Goal: Transaction & Acquisition: Purchase product/service

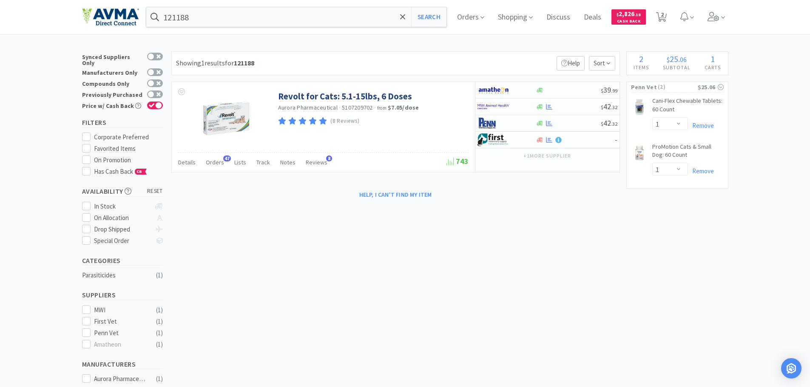
select select "1"
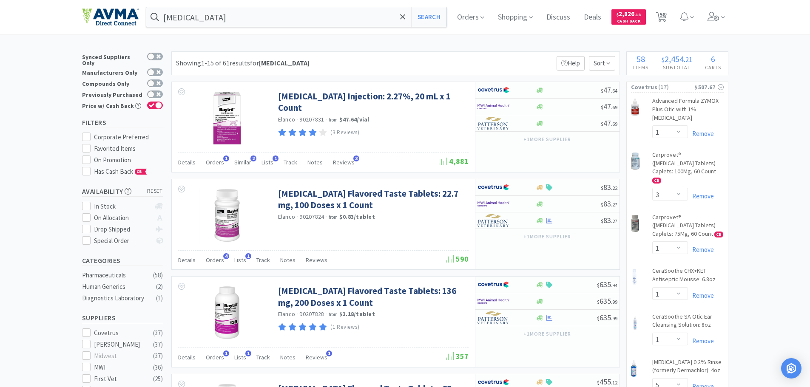
select select "1"
select select "3"
select select "1"
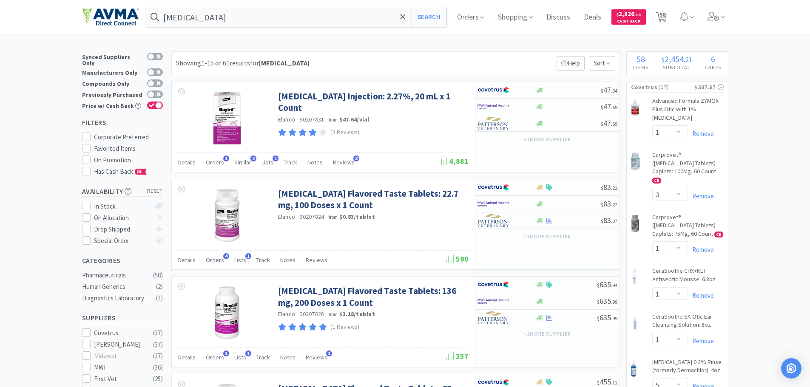
select select "5"
select select "1"
select select "2"
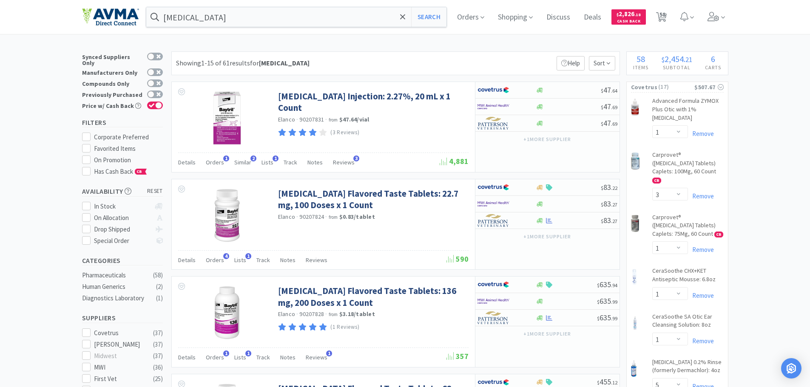
select select "3"
select select "2"
select select "1"
select select "2"
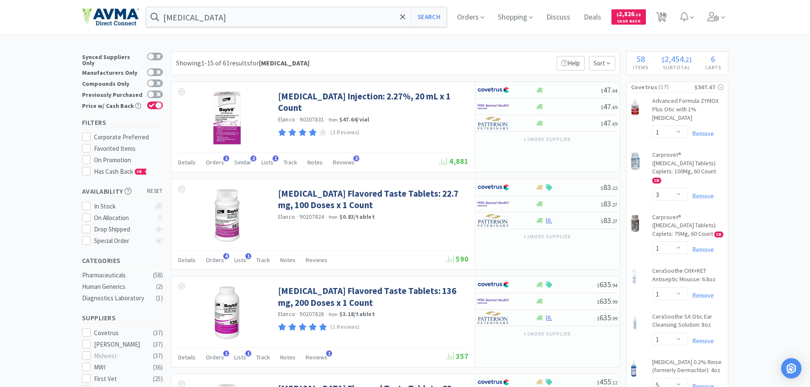
select select "2"
select select "1"
select select "2"
select select "4"
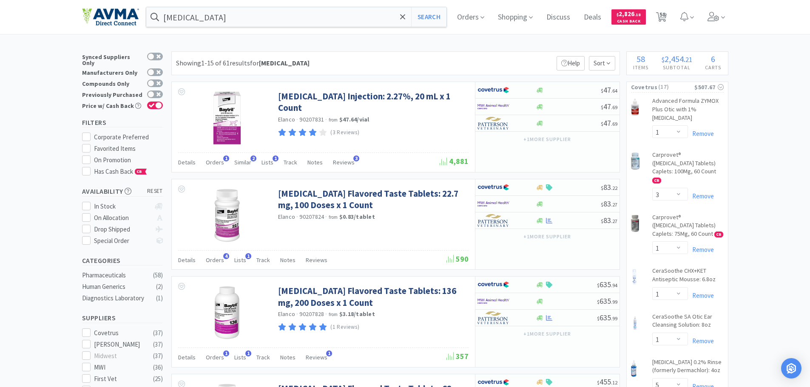
select select "1"
select select "2"
select select "4"
select select "1"
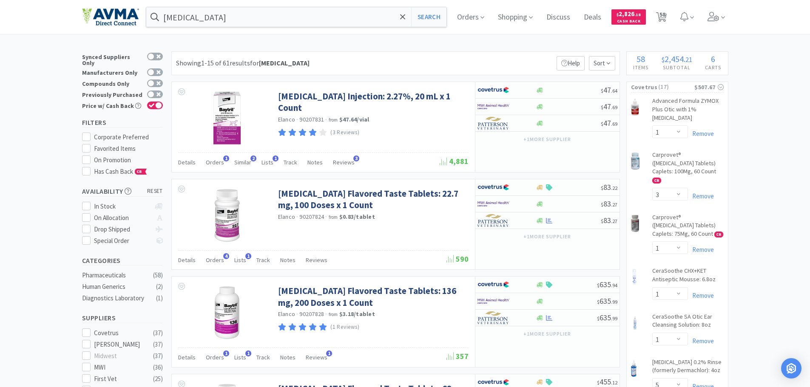
select select "1"
select select "2"
select select "1"
select select "3"
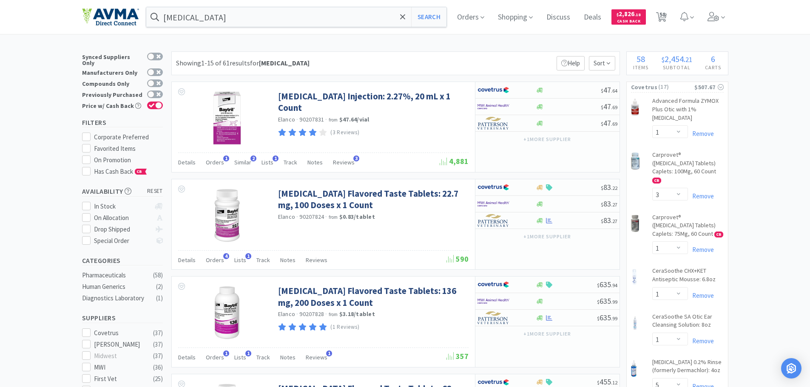
select select "1"
select select "5"
select select "2"
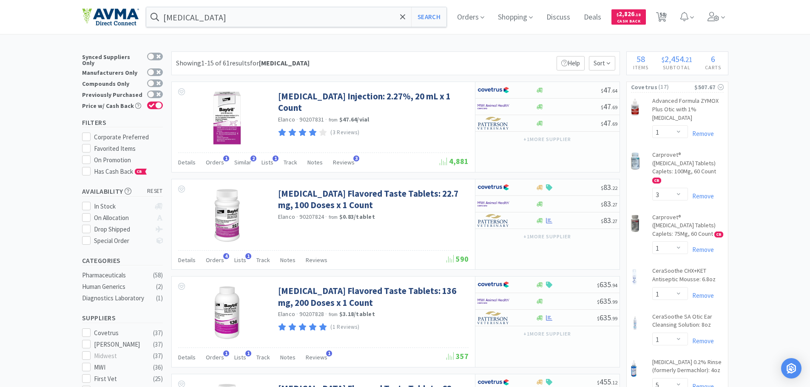
select select "1"
select select "2"
select select "1"
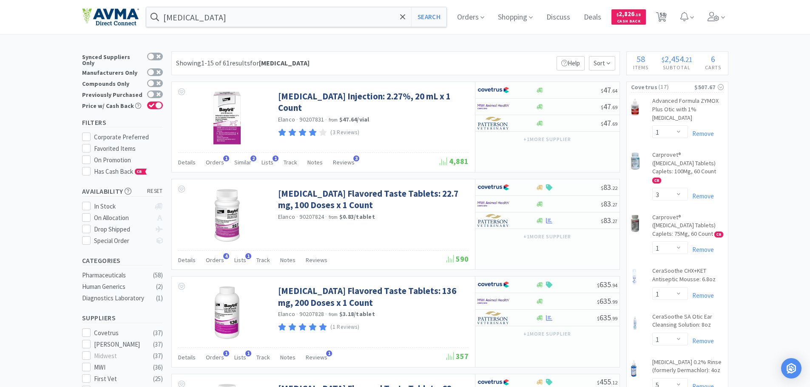
select select "1"
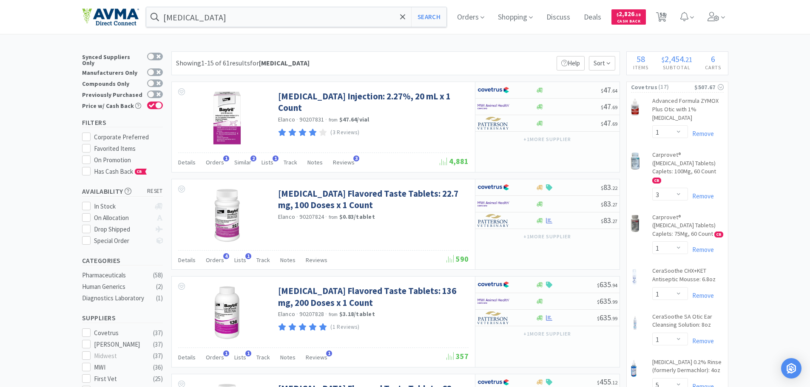
select select "1"
select select "6"
select select "1"
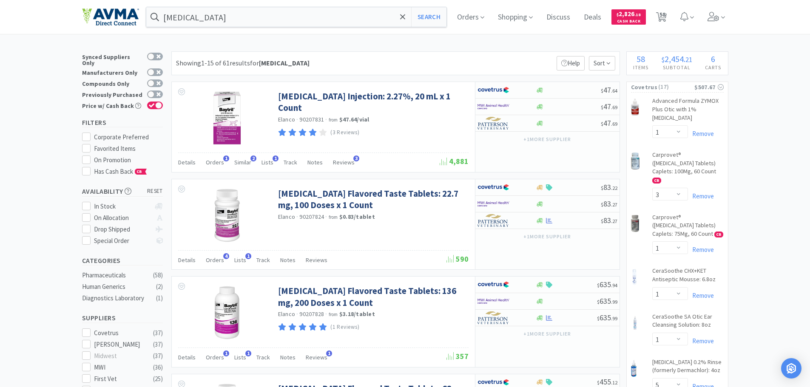
select select "2"
select select "1"
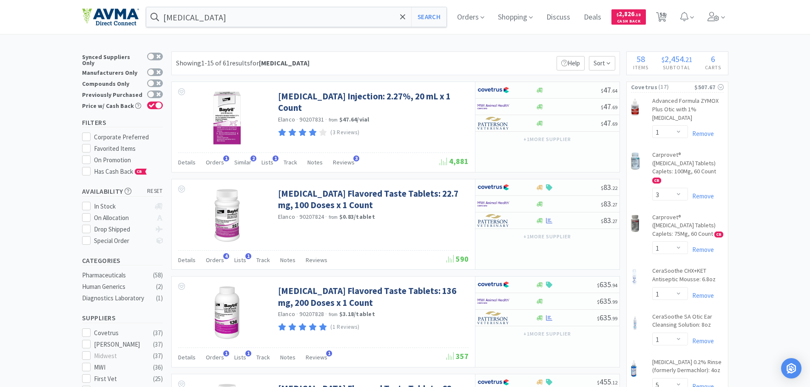
select select "1"
